Goal: Task Accomplishment & Management: Manage account settings

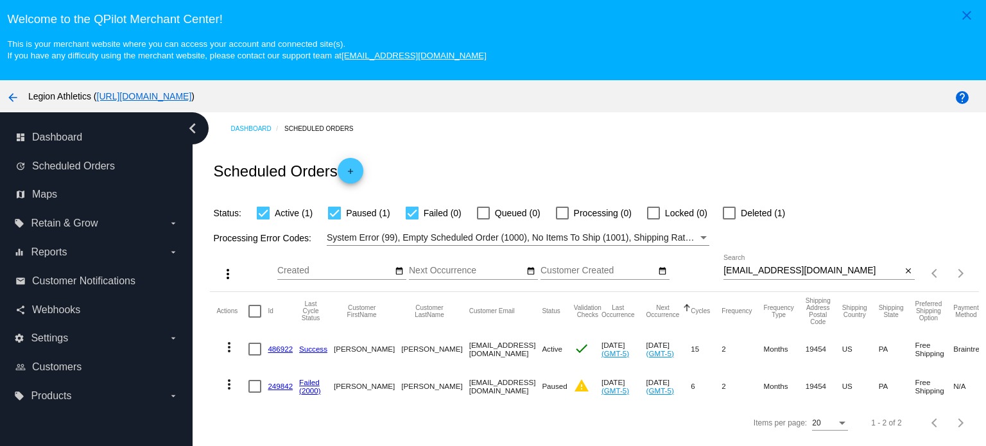
click at [753, 259] on div "[EMAIL_ADDRESS][DOMAIN_NAME] Search" at bounding box center [813, 267] width 178 height 25
click at [747, 270] on input "[EMAIL_ADDRESS][DOMAIN_NAME]" at bounding box center [813, 271] width 178 height 10
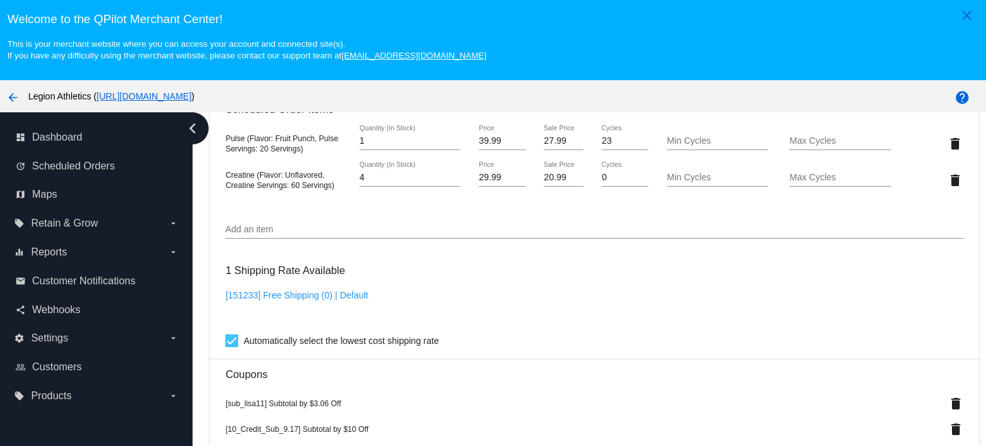
scroll to position [1092, 0]
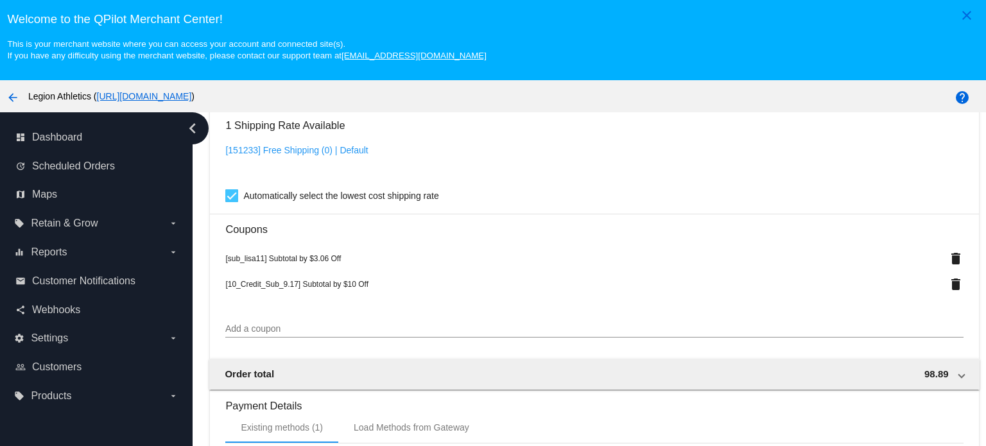
click at [265, 326] on div "Add a coupon" at bounding box center [594, 325] width 738 height 25
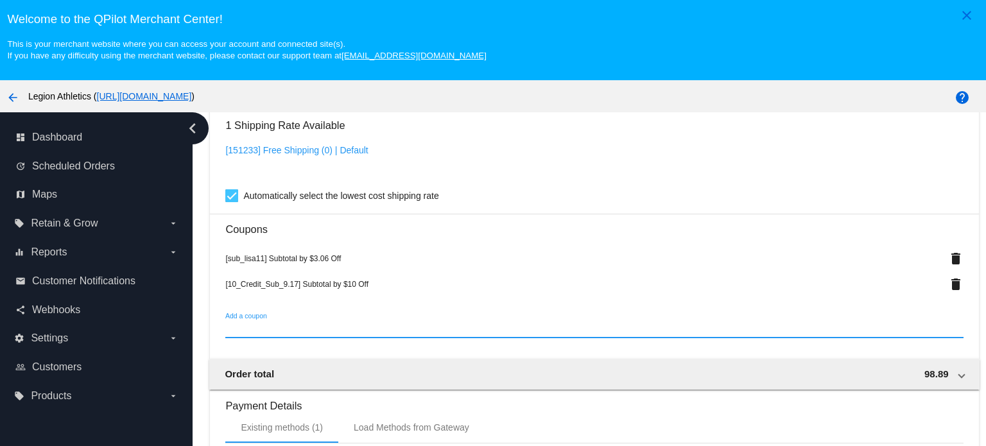
paste input "ht9x1n1j5s8k6"
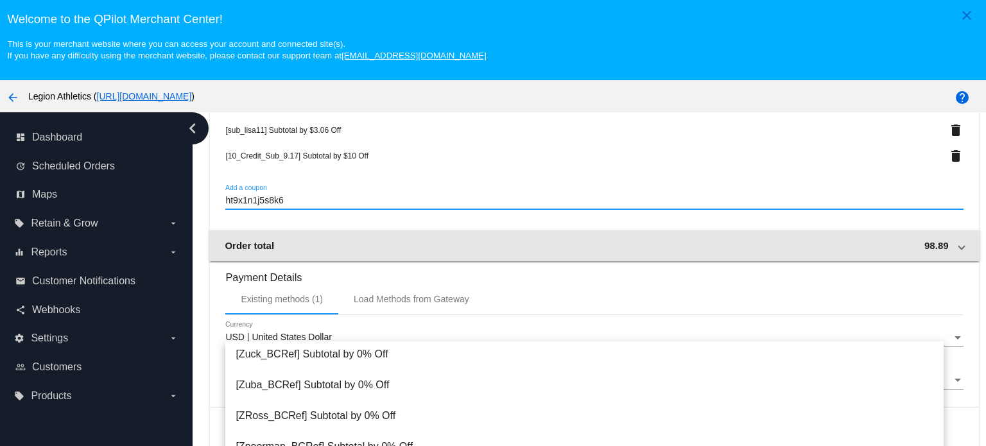
scroll to position [0, 0]
type input "ht9x1n1j5s8k6"
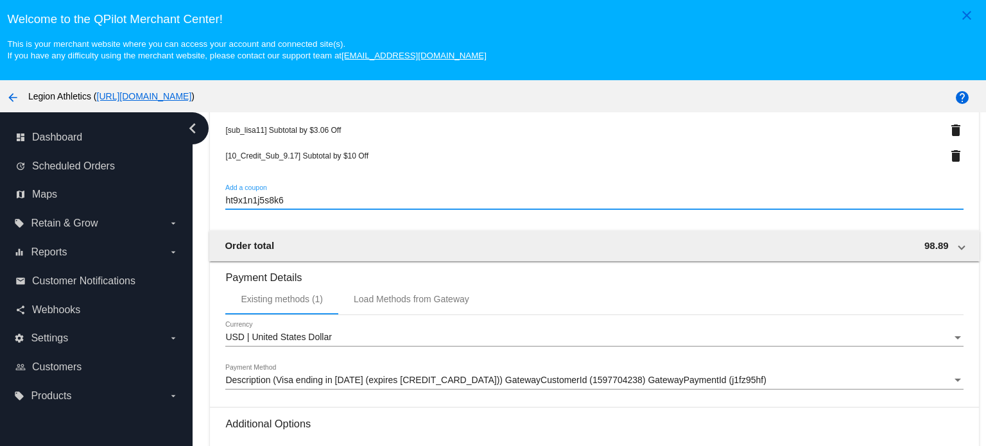
click at [298, 202] on input "ht9x1n1j5s8k6" at bounding box center [594, 201] width 738 height 10
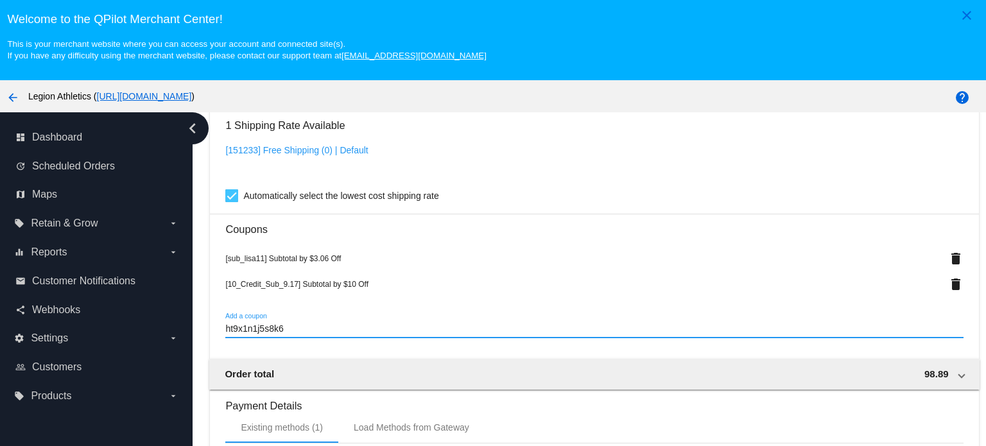
click at [290, 331] on input "ht9x1n1j5s8k6" at bounding box center [594, 329] width 738 height 10
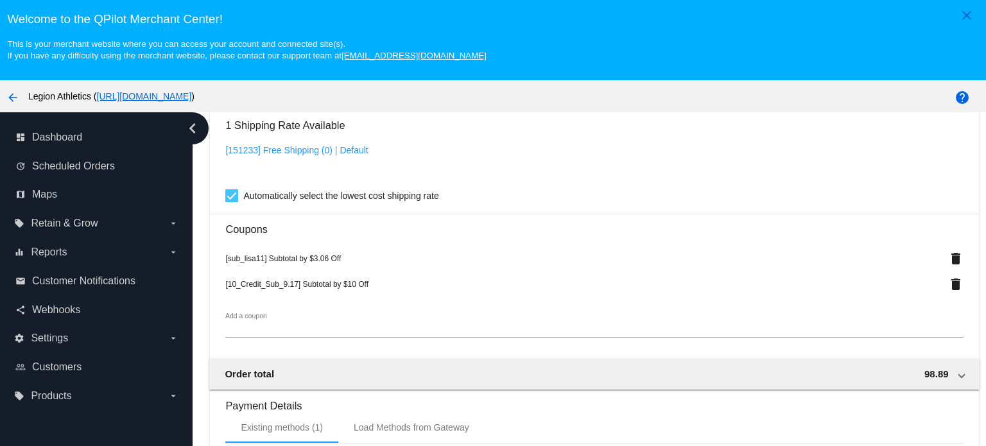
click at [511, 142] on div "1 Shipping Rate Available [151233] Free Shipping (0) | Default Automatically se…" at bounding box center [594, 158] width 738 height 92
click at [278, 326] on div "Add a coupon" at bounding box center [594, 325] width 738 height 25
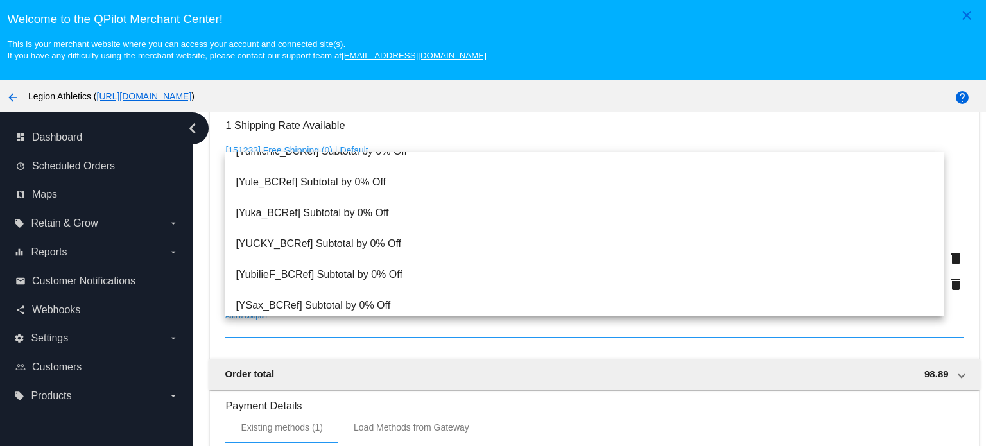
scroll to position [2212, 0]
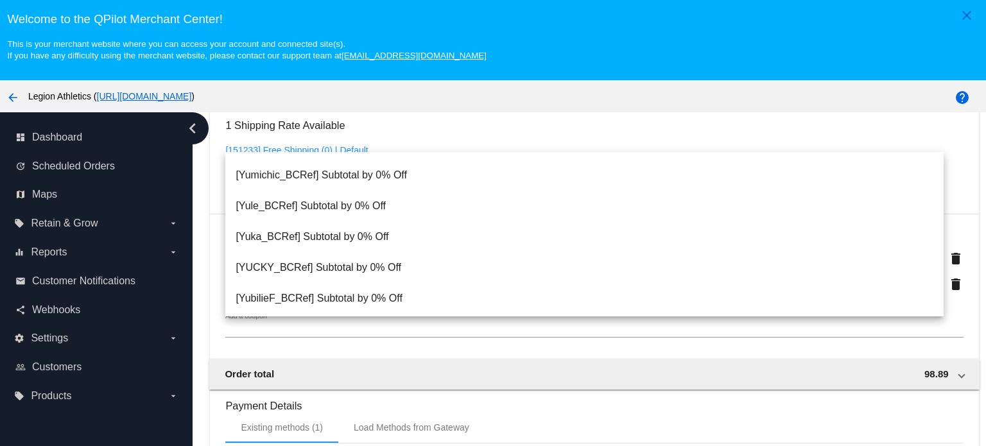
click at [565, 69] on div "close Welcome to the QPilot Merchant Center! This is your merchant website wher…" at bounding box center [493, 40] width 986 height 80
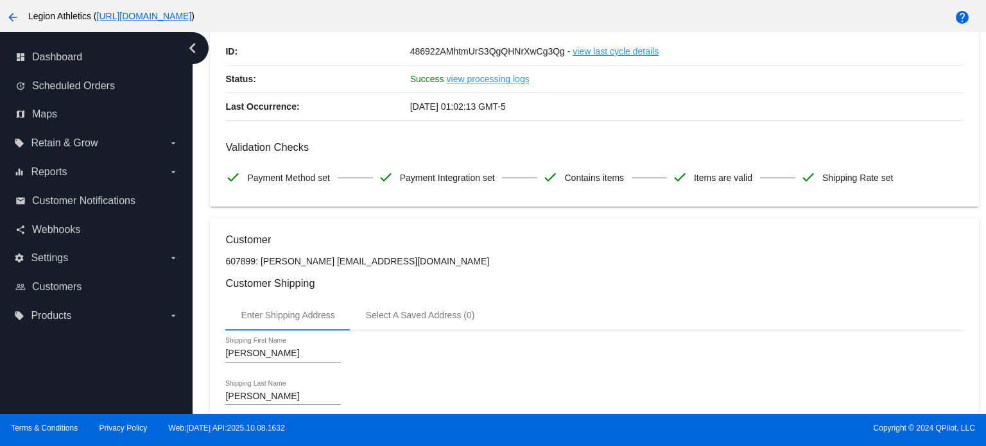
scroll to position [128, 0]
